Goal: Transaction & Acquisition: Book appointment/travel/reservation

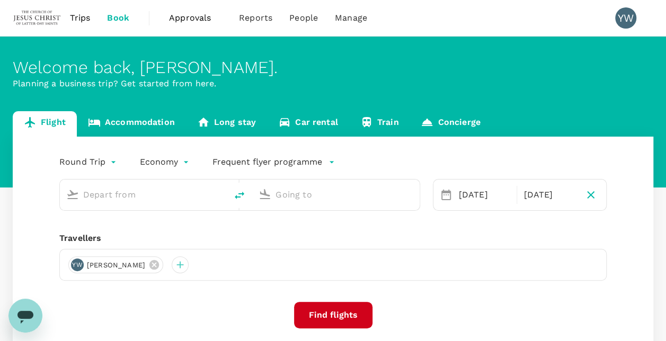
type input "oneway"
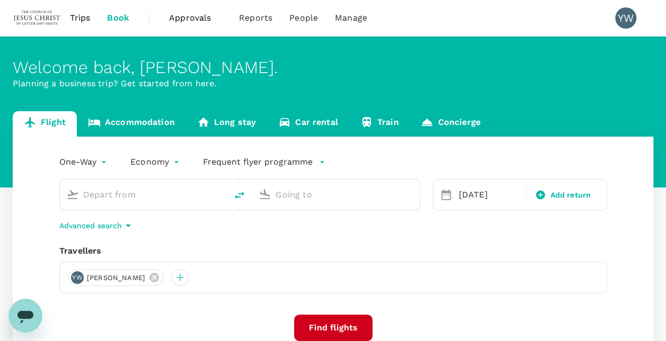
type input "[GEOGRAPHIC_DATA] (SLC)"
type input "Kuala Lumpur Intl ([GEOGRAPHIC_DATA])"
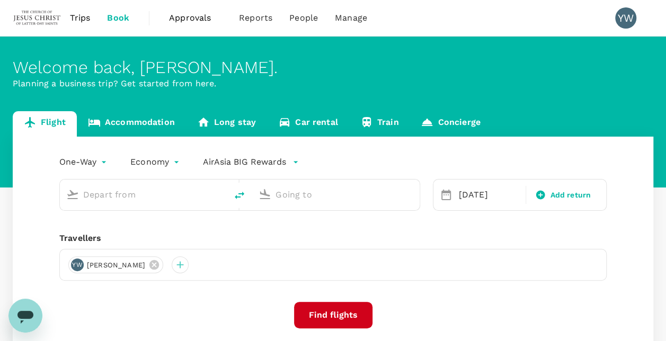
type input "[GEOGRAPHIC_DATA] (SLC)"
type input "Kuala Lumpur Intl ([GEOGRAPHIC_DATA])"
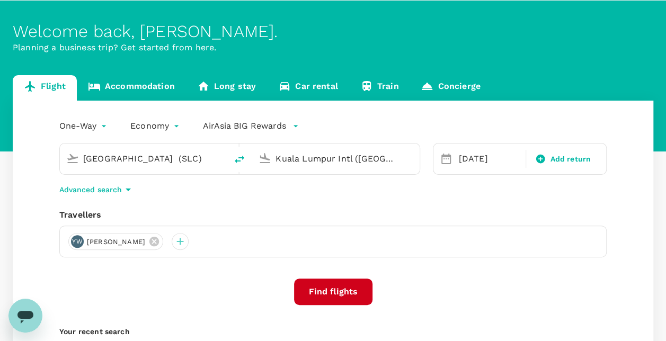
scroll to position [53, 0]
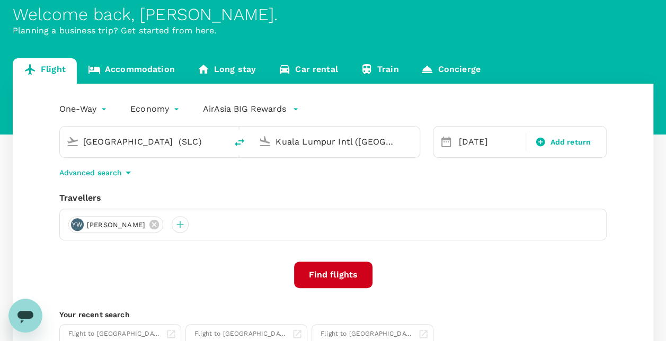
click at [242, 140] on icon "delete" at bounding box center [240, 142] width 10 height 7
type input "Kuala Lumpur Intl ([GEOGRAPHIC_DATA])"
type input "[GEOGRAPHIC_DATA] (SLC)"
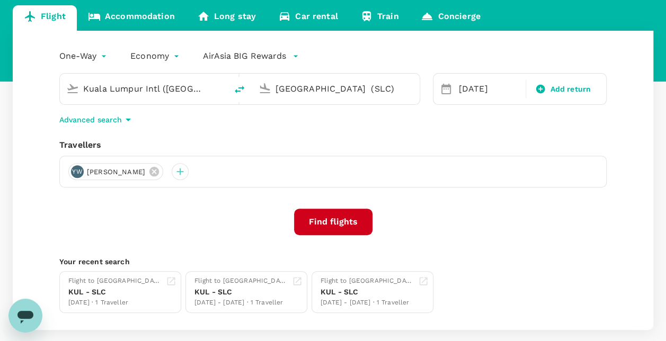
click at [445, 91] on icon at bounding box center [446, 89] width 13 height 13
click at [469, 90] on div "[DATE]" at bounding box center [489, 88] width 69 height 21
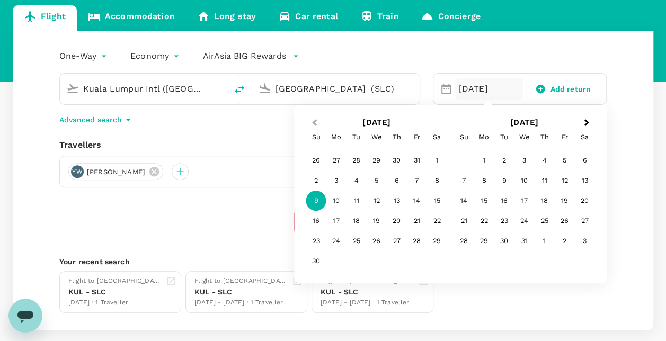
click at [314, 121] on span "Previous Month" at bounding box center [314, 123] width 0 height 12
click at [417, 242] on div "31" at bounding box center [417, 241] width 20 height 20
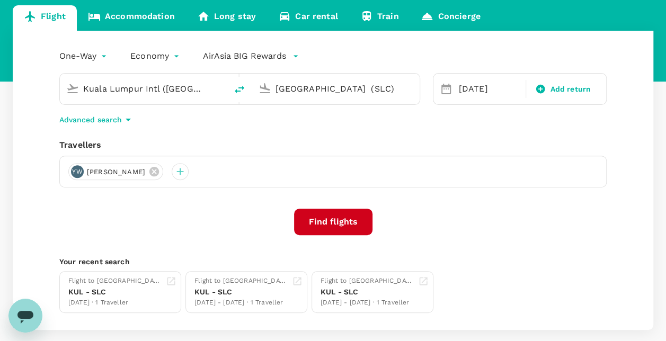
click at [449, 87] on icon at bounding box center [446, 89] width 13 height 13
click at [446, 88] on icon at bounding box center [446, 89] width 13 height 13
click at [471, 89] on div "[DATE]" at bounding box center [489, 88] width 69 height 21
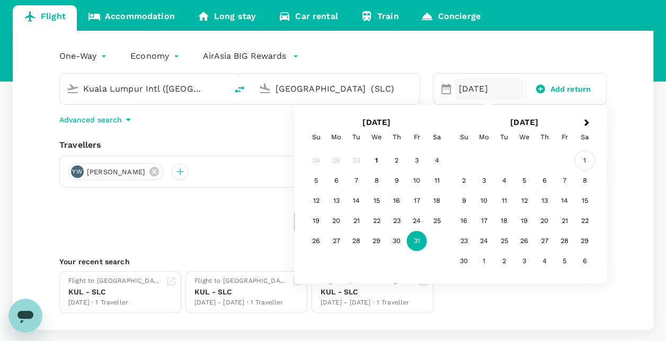
click at [584, 158] on div "1" at bounding box center [585, 160] width 20 height 20
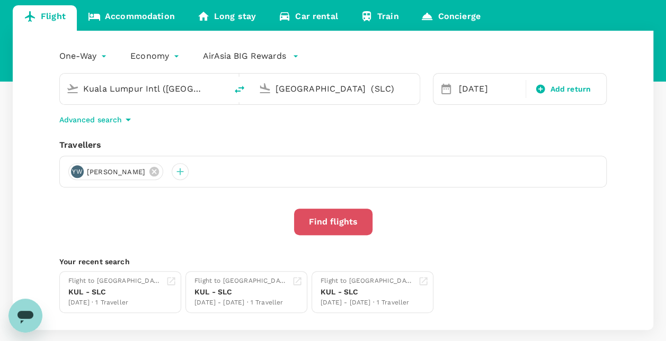
click at [332, 223] on button "Find flights" at bounding box center [333, 222] width 78 height 26
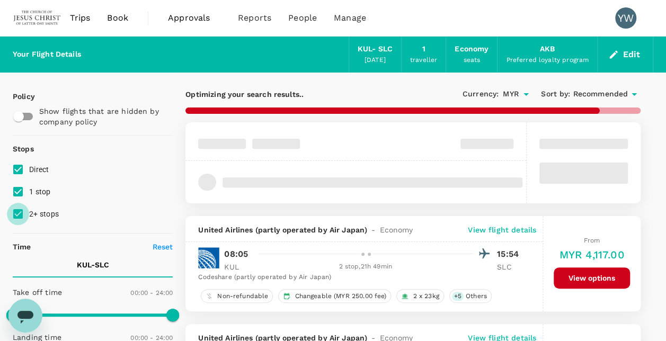
click at [18, 214] on input "2+ stops" at bounding box center [18, 214] width 22 height 22
checkbox input "false"
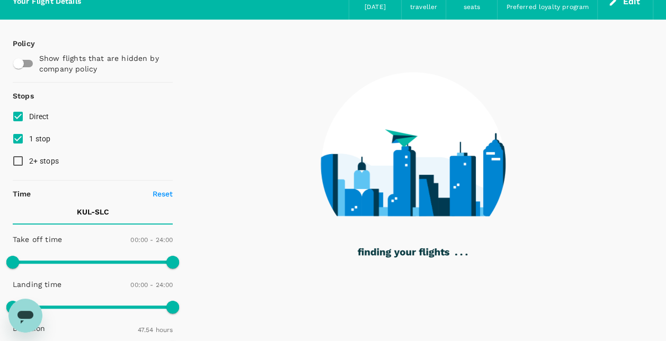
type input "4098"
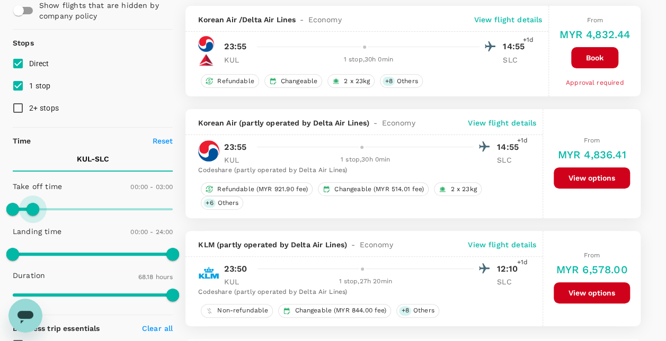
type input "150"
drag, startPoint x: 172, startPoint y: 207, endPoint x: 30, endPoint y: 211, distance: 141.5
click at [30, 211] on span at bounding box center [29, 209] width 13 height 13
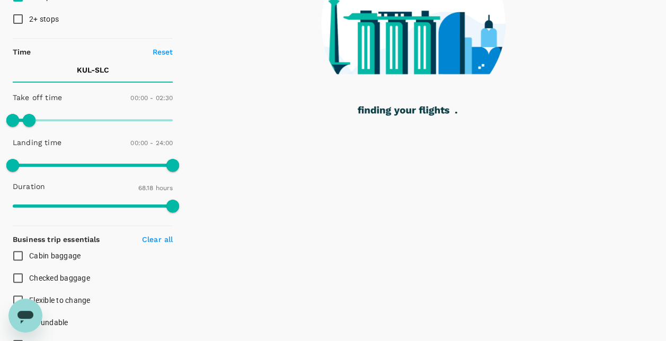
scroll to position [212, 0]
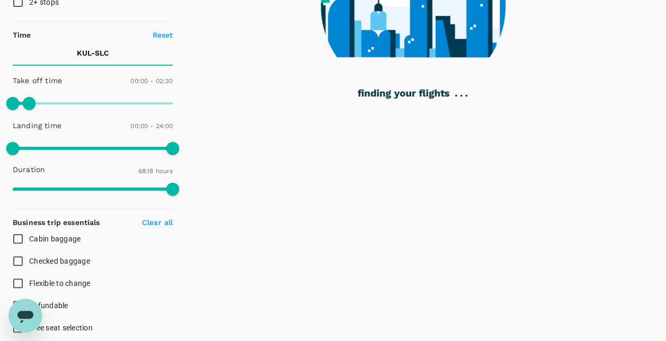
click at [16, 259] on input "Checked baggage" at bounding box center [18, 261] width 22 height 22
checkbox input "true"
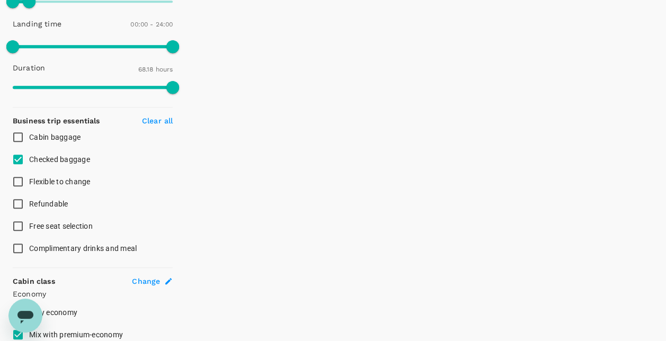
scroll to position [318, 0]
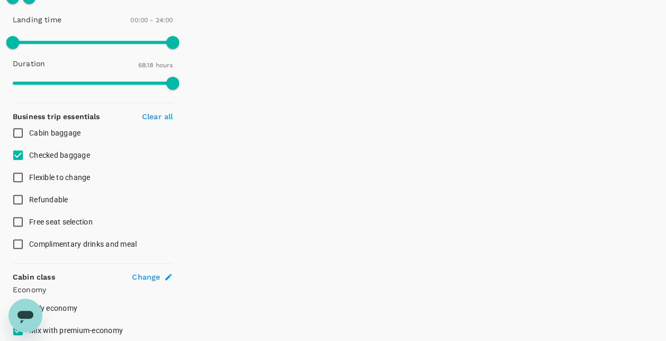
click at [19, 132] on input "Cabin baggage" at bounding box center [18, 133] width 22 height 22
checkbox input "true"
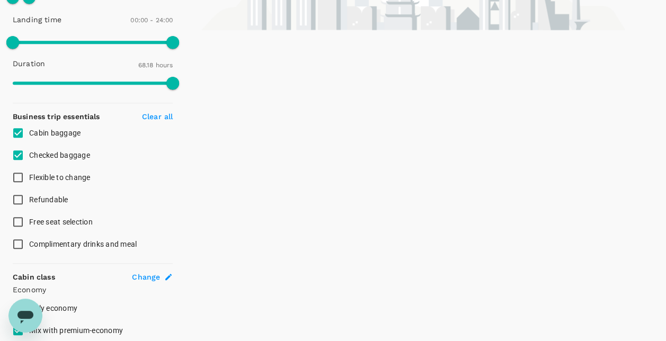
click at [16, 178] on input "Flexible to change" at bounding box center [18, 177] width 22 height 22
checkbox input "true"
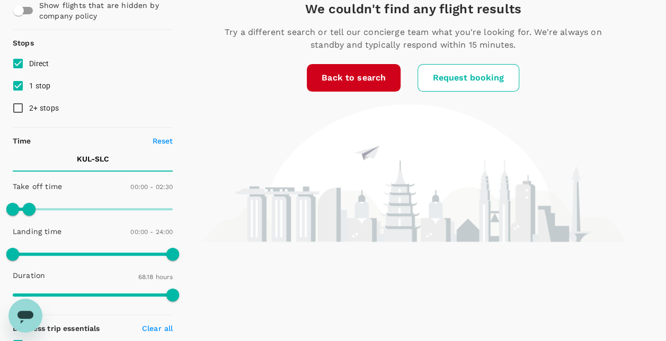
scroll to position [212, 0]
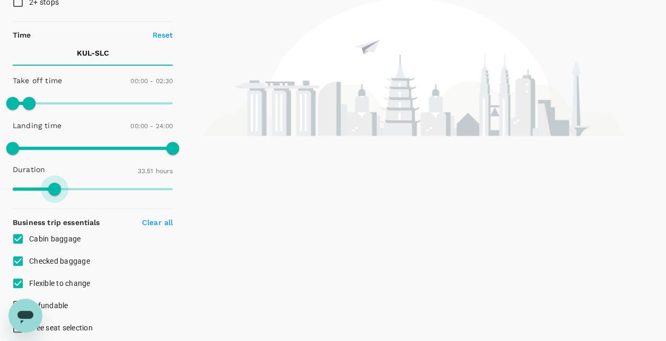
type input "1947"
drag, startPoint x: 173, startPoint y: 190, endPoint x: 50, endPoint y: 187, distance: 123.0
click at [50, 187] on span at bounding box center [49, 189] width 13 height 13
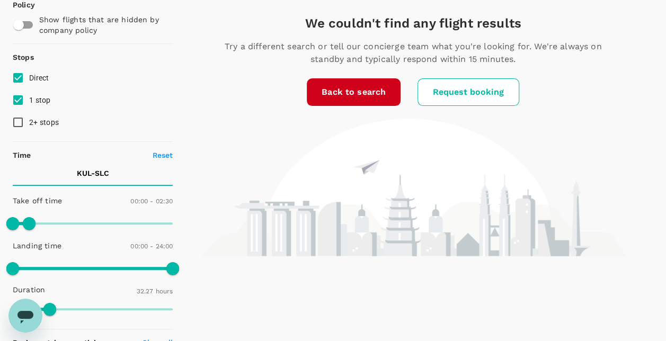
scroll to position [106, 0]
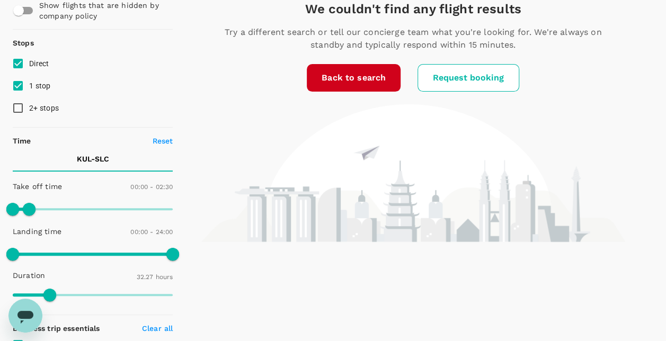
click at [360, 76] on link "Back to search" at bounding box center [354, 78] width 94 height 28
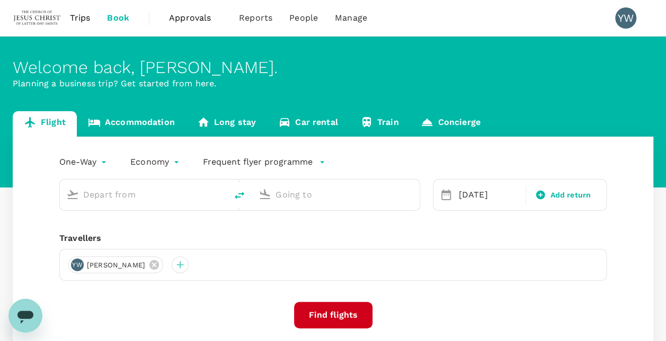
type input "Kuala Lumpur Intl ([GEOGRAPHIC_DATA])"
type input "[GEOGRAPHIC_DATA] (SLC)"
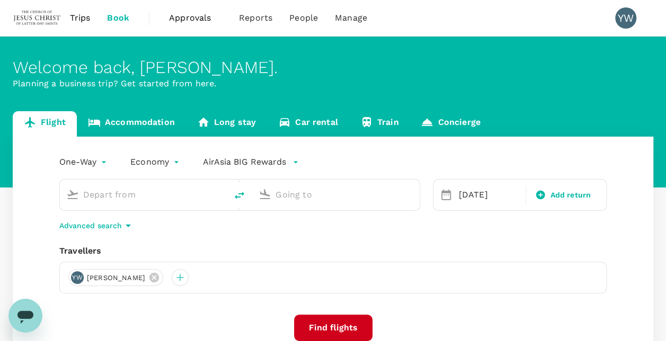
type input "Kuala Lumpur Intl ([GEOGRAPHIC_DATA])"
type input "[GEOGRAPHIC_DATA] (SLC)"
